Goal: Task Accomplishment & Management: Use online tool/utility

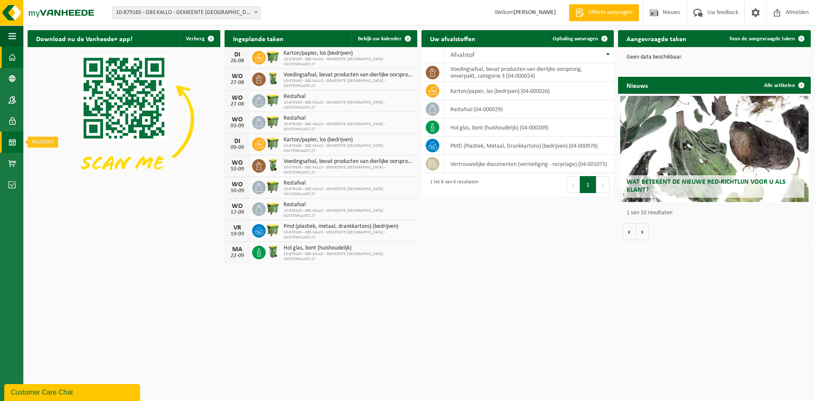
click at [11, 145] on span at bounding box center [12, 142] width 8 height 21
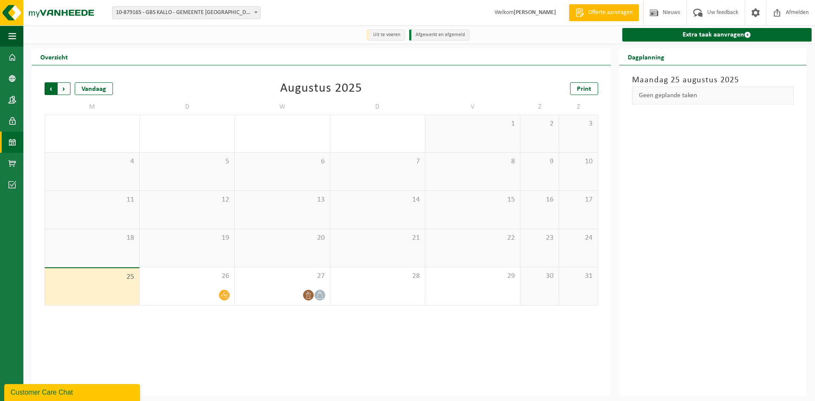
click at [61, 87] on span "Volgende" at bounding box center [64, 88] width 13 height 13
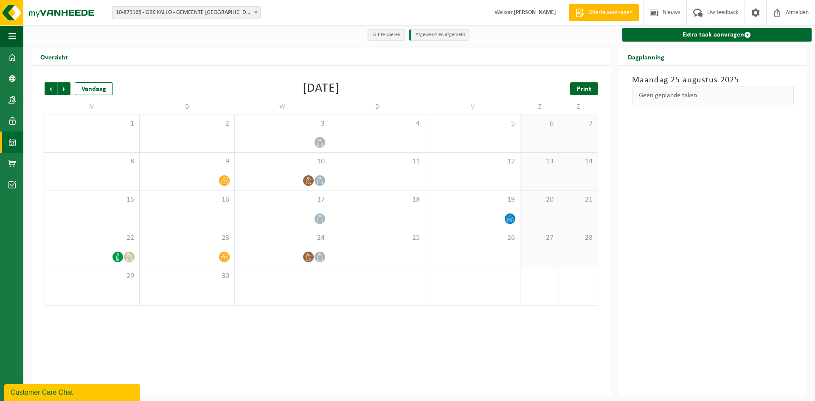
click at [584, 88] on span "Print" at bounding box center [584, 89] width 14 height 7
click at [65, 91] on span "Volgende" at bounding box center [64, 88] width 13 height 13
click at [586, 87] on span "Print" at bounding box center [584, 89] width 14 height 7
